Goal: Transaction & Acquisition: Purchase product/service

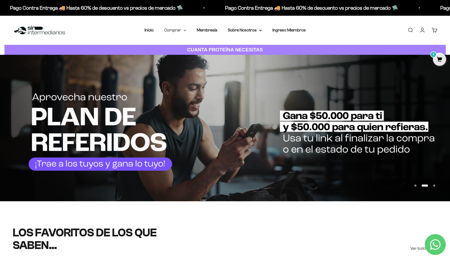
click at [182, 30] on summary "Comprar" at bounding box center [175, 30] width 22 height 7
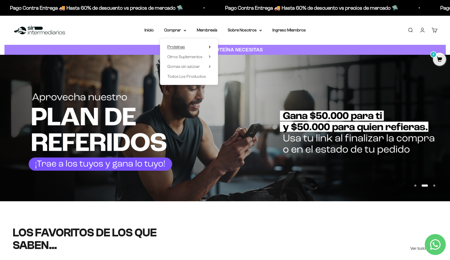
click at [182, 47] on span "Proteínas" at bounding box center [176, 47] width 18 height 4
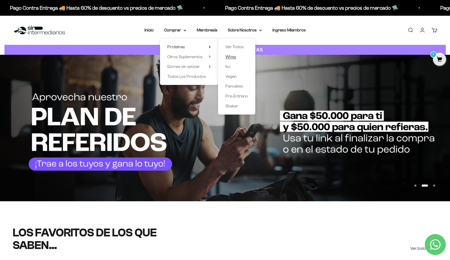
click at [233, 56] on span "Whey" at bounding box center [230, 57] width 11 height 4
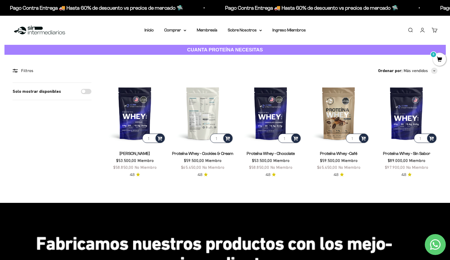
click at [204, 121] on img at bounding box center [203, 114] width 62 height 62
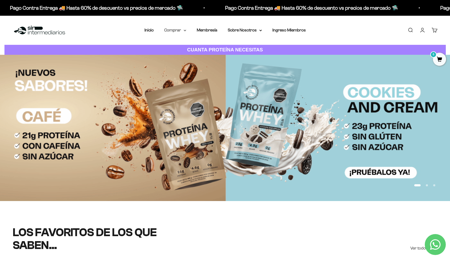
click at [183, 29] on summary "Comprar" at bounding box center [175, 30] width 22 height 7
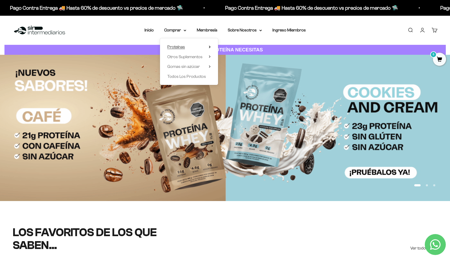
click at [209, 47] on icon at bounding box center [210, 47] width 2 height 3
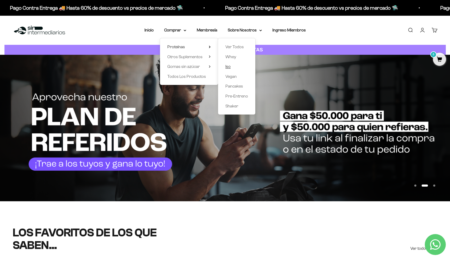
click at [227, 67] on span "Iso" at bounding box center [227, 66] width 5 height 4
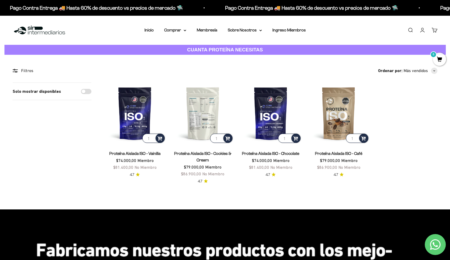
click at [206, 104] on img at bounding box center [203, 114] width 62 height 62
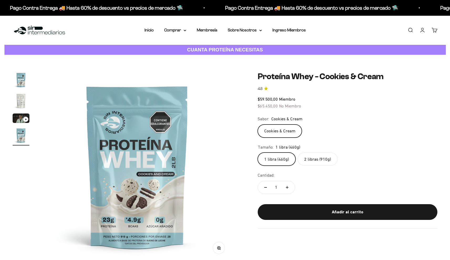
scroll to position [0, 589]
click at [20, 102] on img "Ir al artículo 2" at bounding box center [21, 101] width 17 height 17
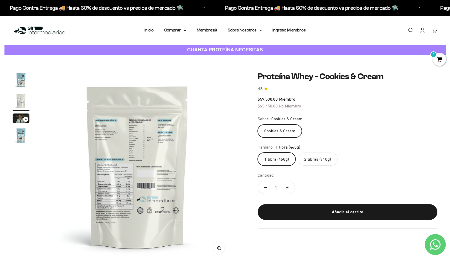
scroll to position [0, 0]
click at [99, 176] on img at bounding box center [137, 167] width 190 height 190
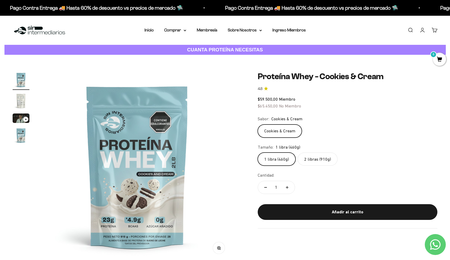
click at [21, 98] on img "Ir al artículo 2" at bounding box center [21, 101] width 17 height 17
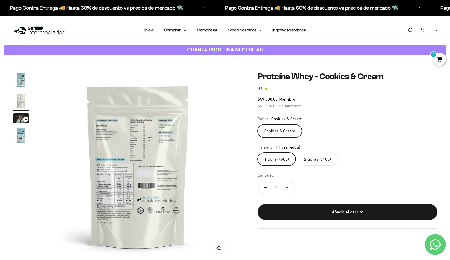
scroll to position [0, 196]
click at [221, 249] on button "Zoom" at bounding box center [219, 248] width 12 height 12
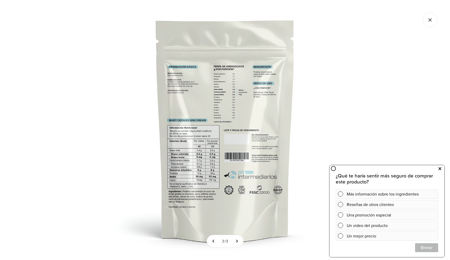
click at [439, 169] on icon at bounding box center [439, 169] width 3 height 7
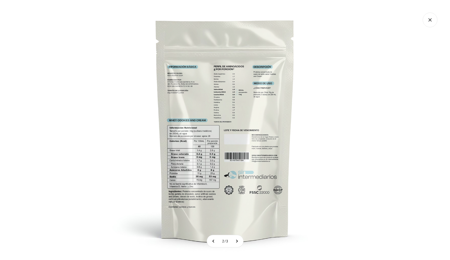
click at [432, 21] on icon "Cerrar galería" at bounding box center [429, 20] width 15 height 15
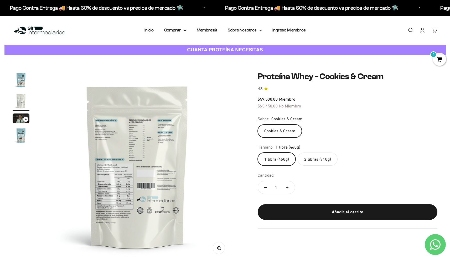
click at [122, 186] on img at bounding box center [137, 167] width 190 height 190
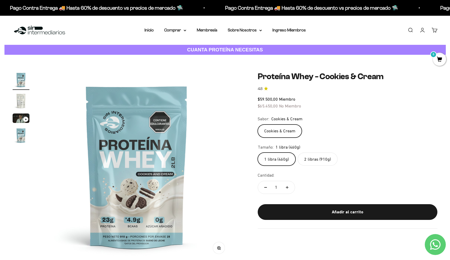
scroll to position [0, 0]
click at [17, 103] on img "Ir al artículo 2" at bounding box center [21, 101] width 17 height 17
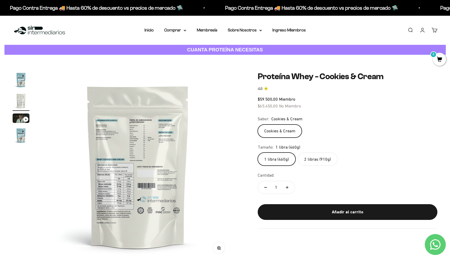
scroll to position [0, 196]
click at [223, 248] on button "Zoom" at bounding box center [219, 248] width 12 height 12
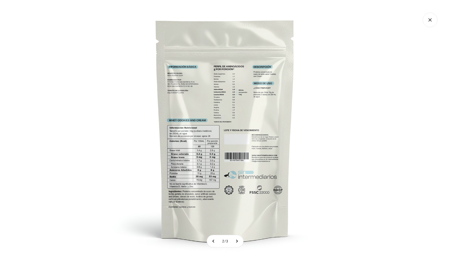
click at [437, 23] on icon "Cerrar galería" at bounding box center [429, 20] width 15 height 15
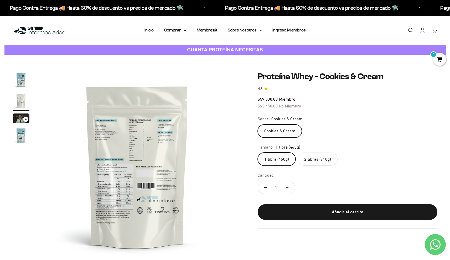
click at [433, 20] on icon "Cerrar galería" at bounding box center [429, 20] width 15 height 15
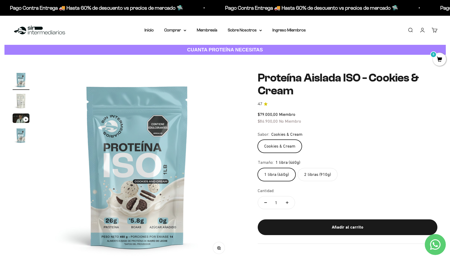
click at [21, 98] on img "Ir al artículo 2" at bounding box center [21, 101] width 17 height 17
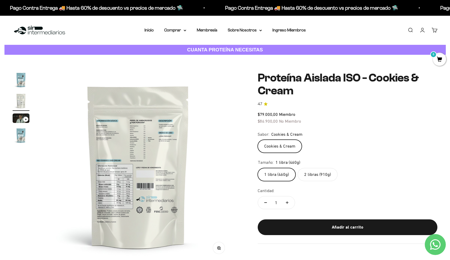
scroll to position [0, 196]
click at [216, 247] on button "Zoom" at bounding box center [219, 248] width 12 height 12
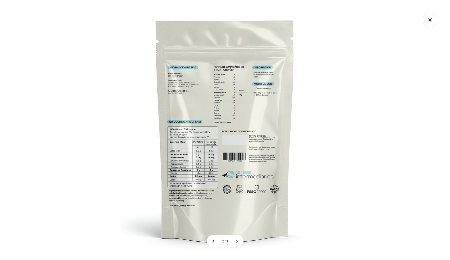
click at [425, 21] on icon "Cerrar galería" at bounding box center [429, 20] width 15 height 15
